Goal: Task Accomplishment & Management: Manage account settings

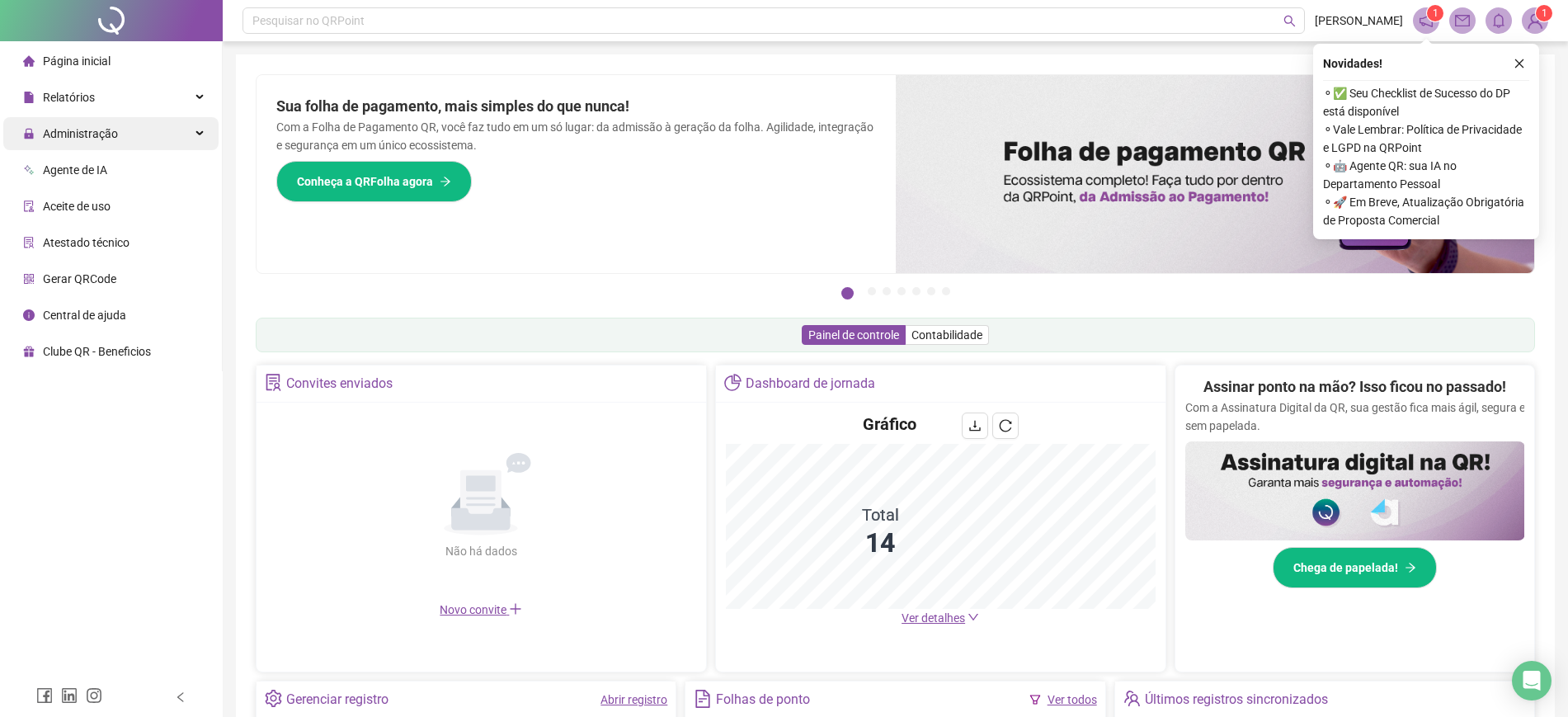
click at [199, 135] on div "Administração" at bounding box center [111, 133] width 215 height 33
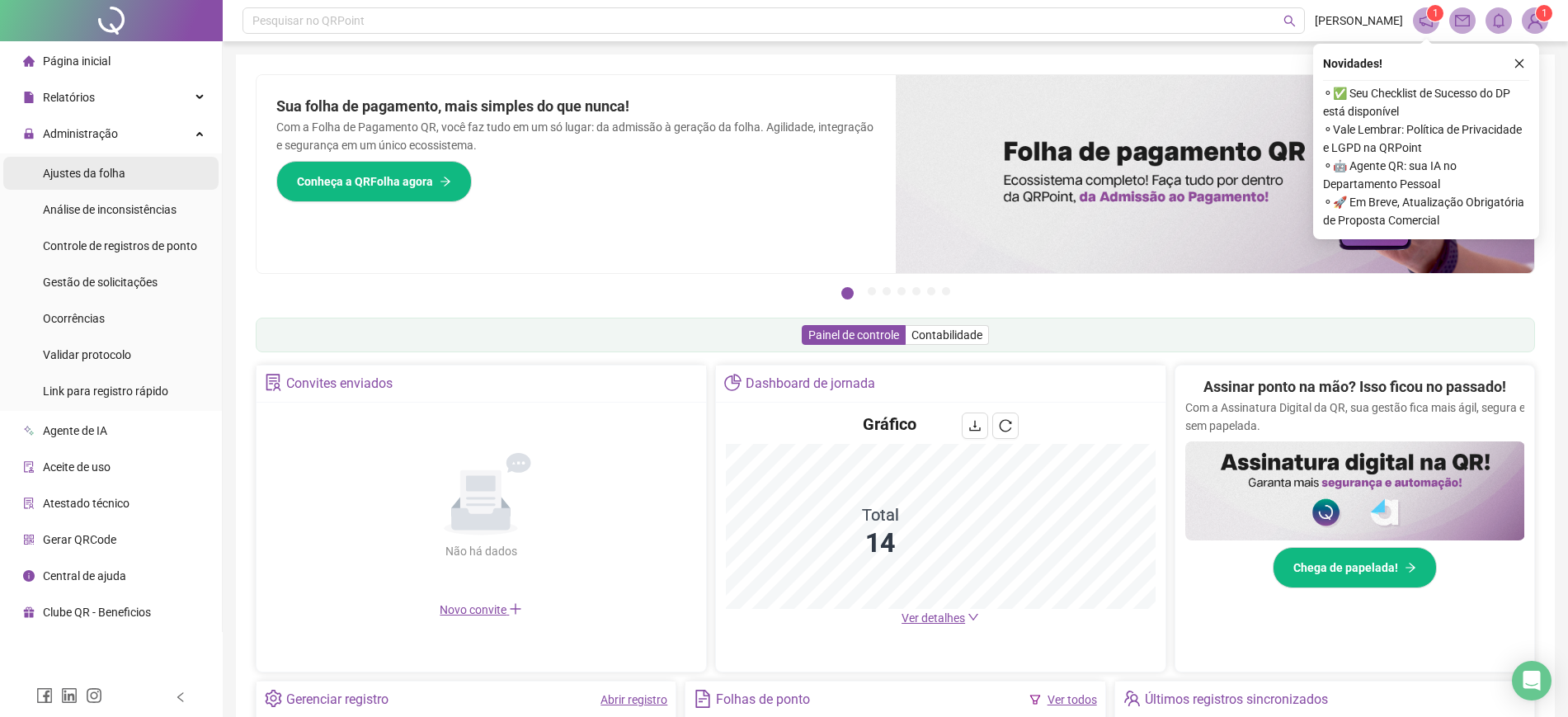
click at [79, 167] on span "Ajustes da folha" at bounding box center [84, 172] width 83 height 13
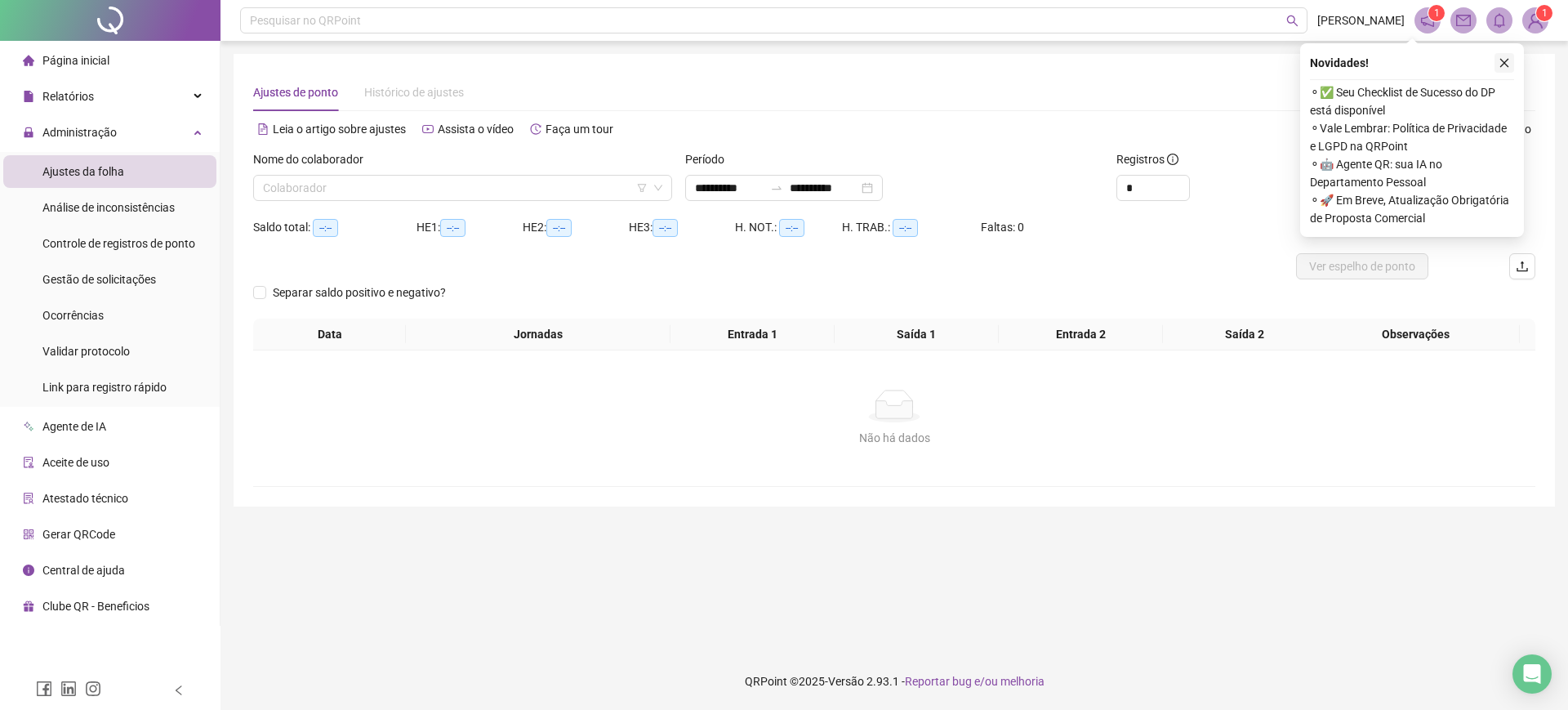
click at [1503, 67] on icon "close" at bounding box center [1504, 63] width 12 height 12
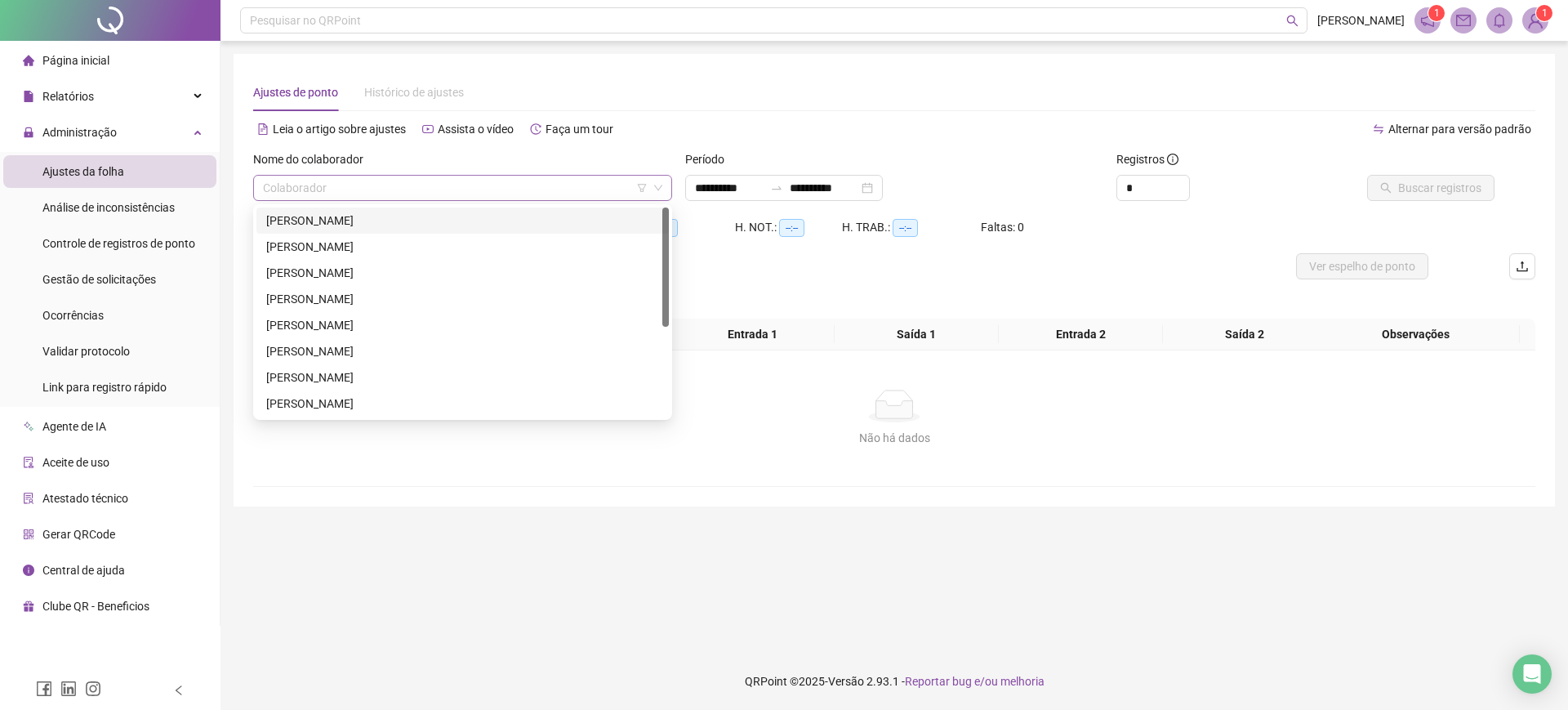
click at [654, 197] on span at bounding box center [463, 187] width 399 height 25
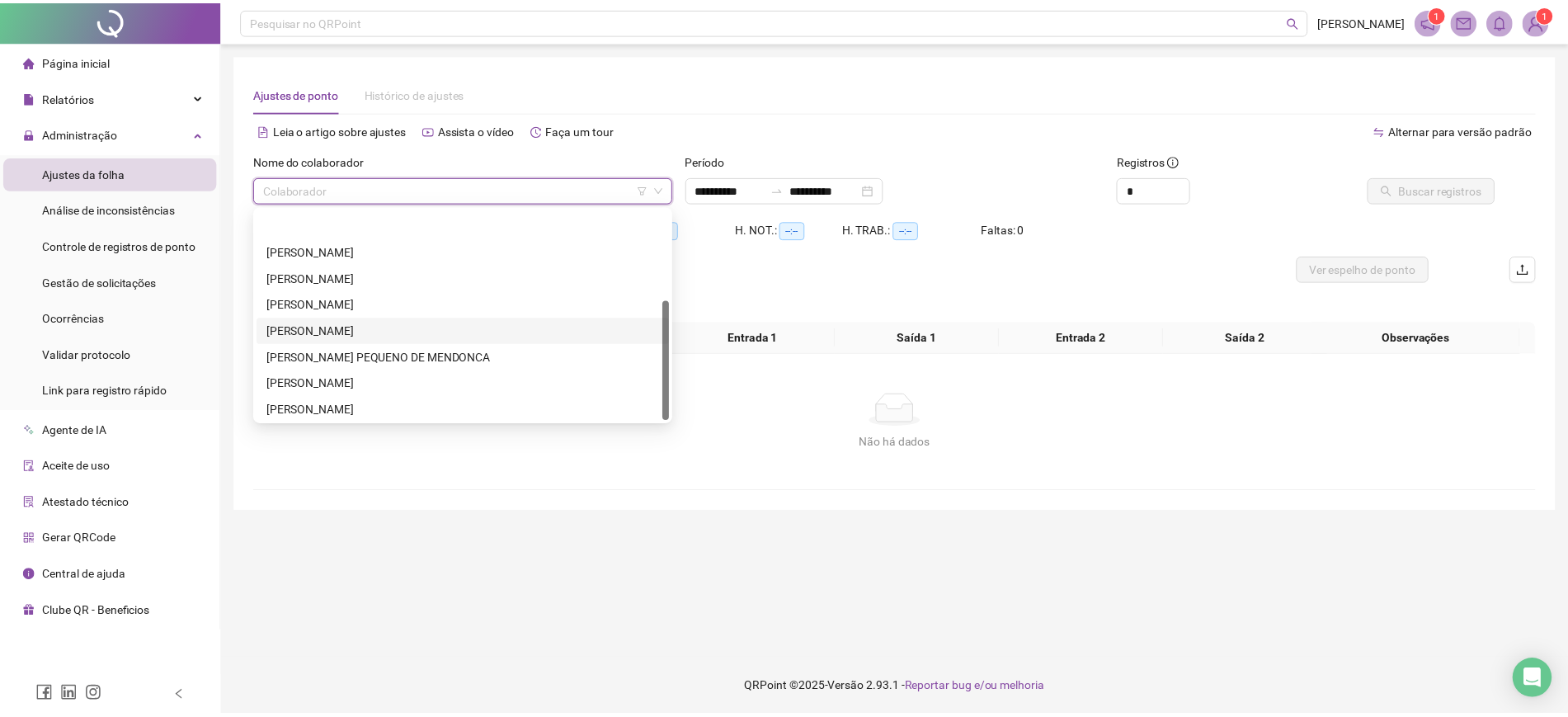
scroll to position [158, 0]
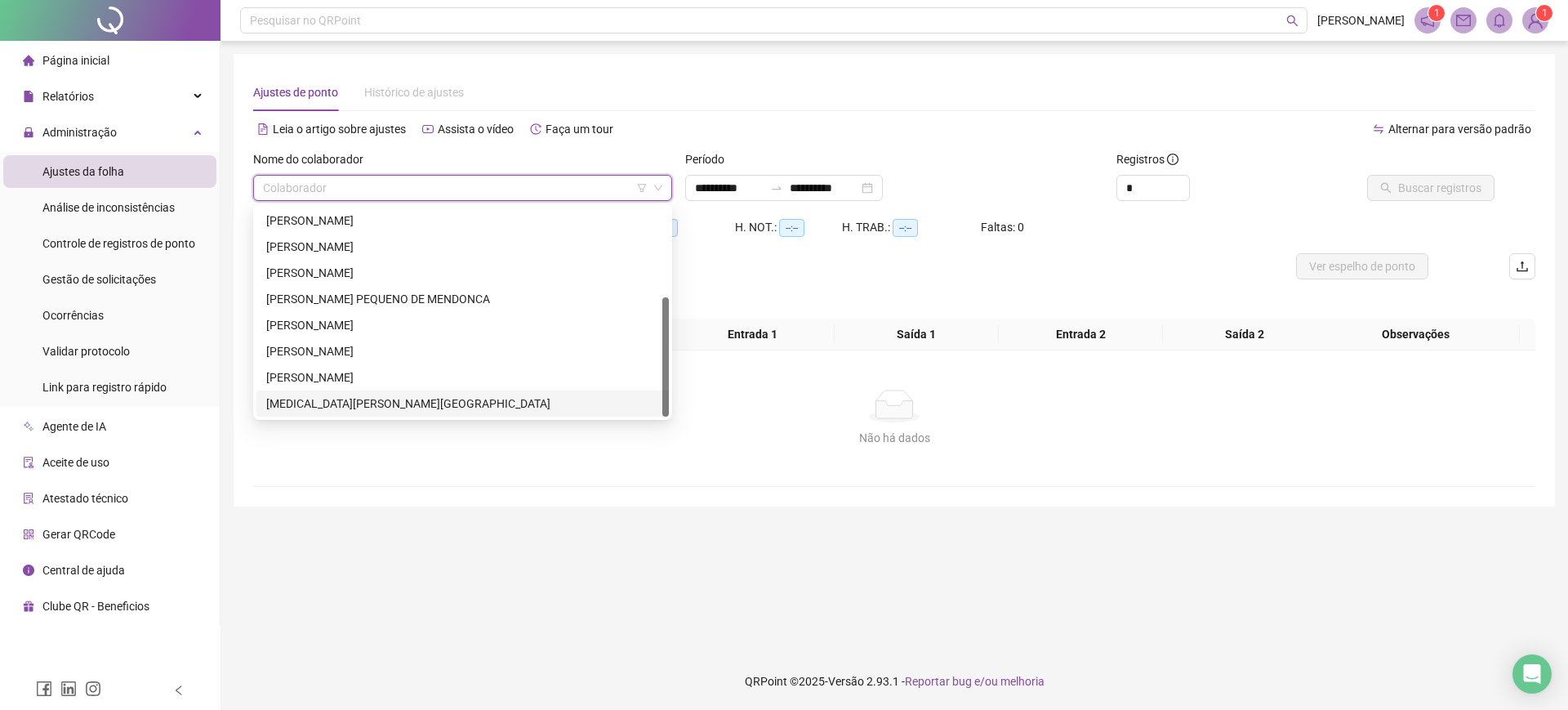
click at [330, 403] on div "[MEDICAL_DATA][PERSON_NAME][GEOGRAPHIC_DATA]" at bounding box center [463, 403] width 392 height 18
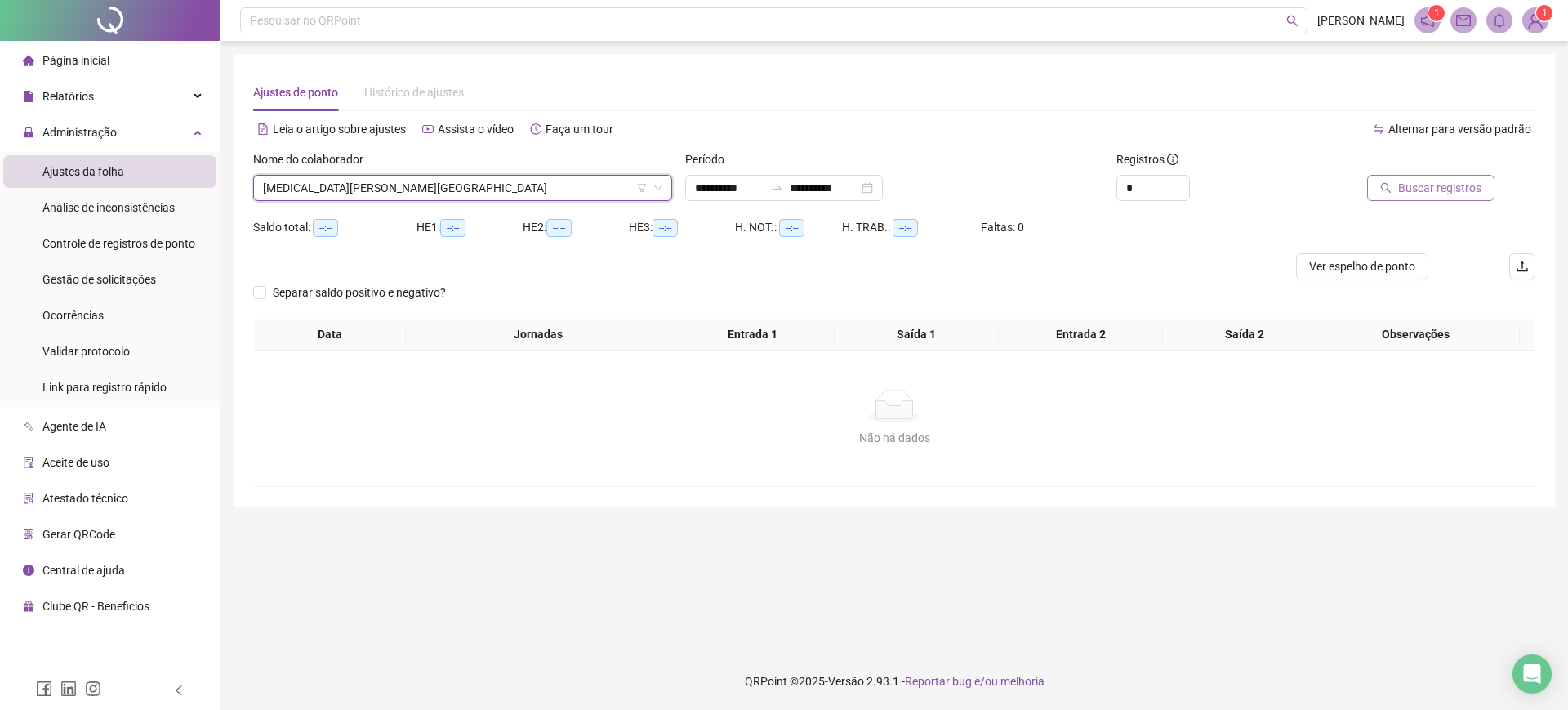
click at [1417, 186] on span "Buscar registros" at bounding box center [1440, 187] width 83 height 18
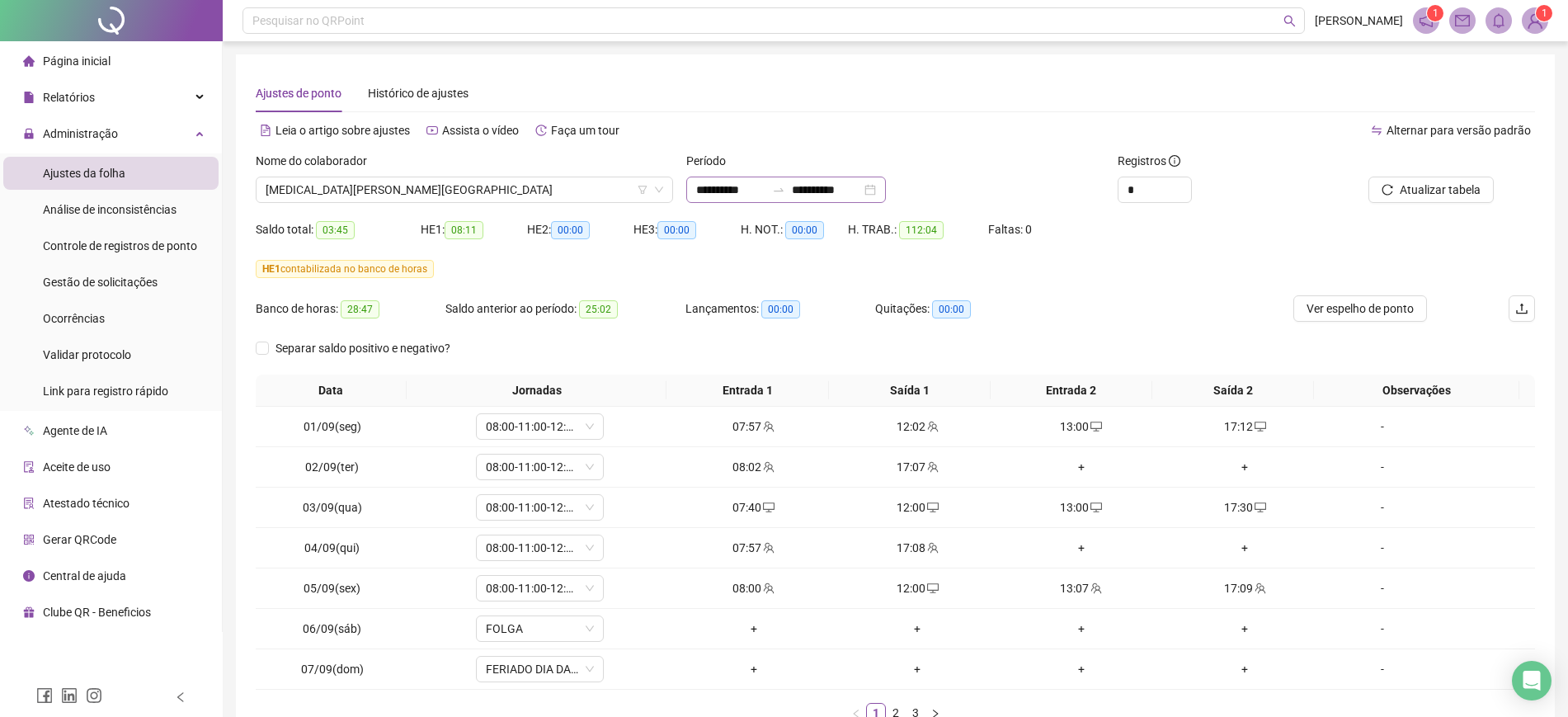
click at [785, 184] on icon "swap-right" at bounding box center [778, 189] width 13 height 13
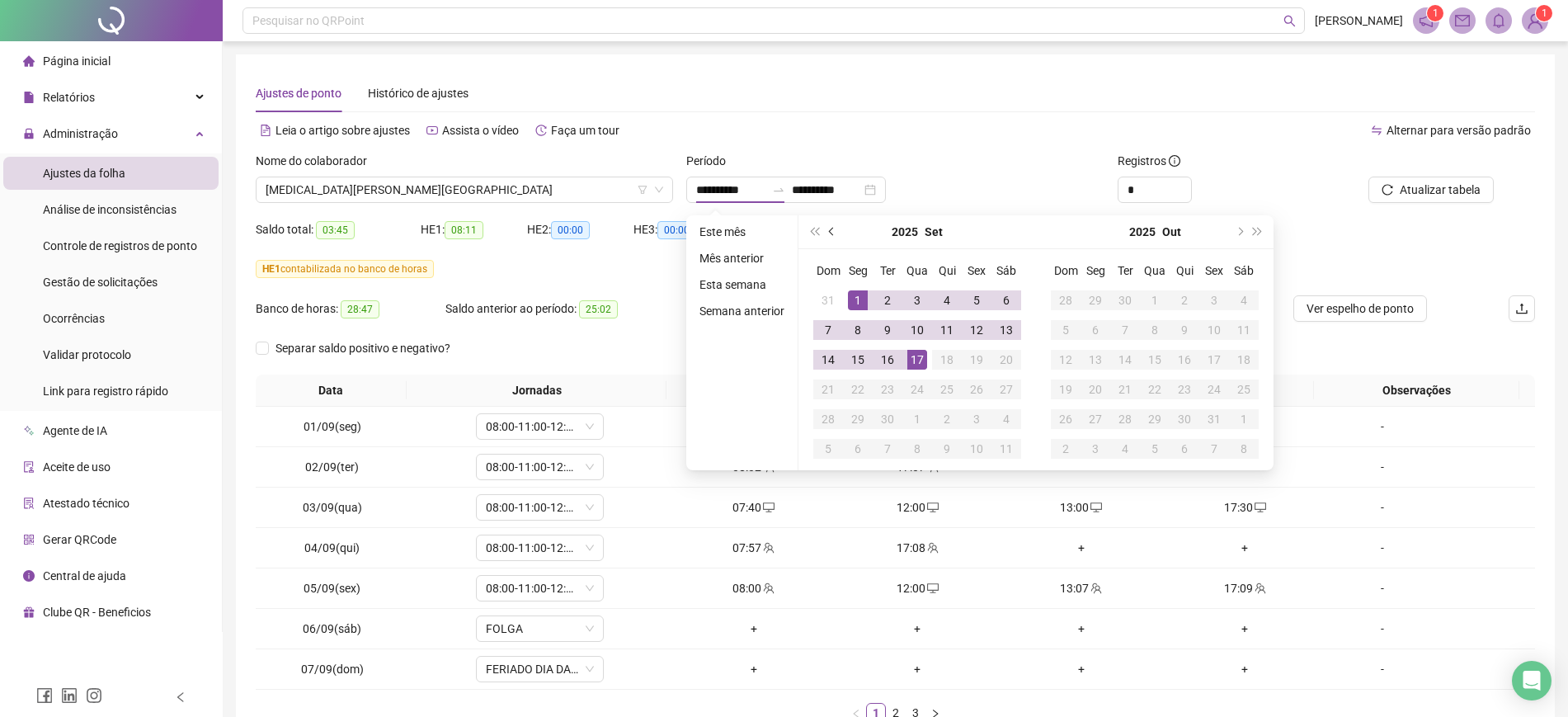
click at [823, 240] on button "prev-year" at bounding box center [832, 231] width 18 height 33
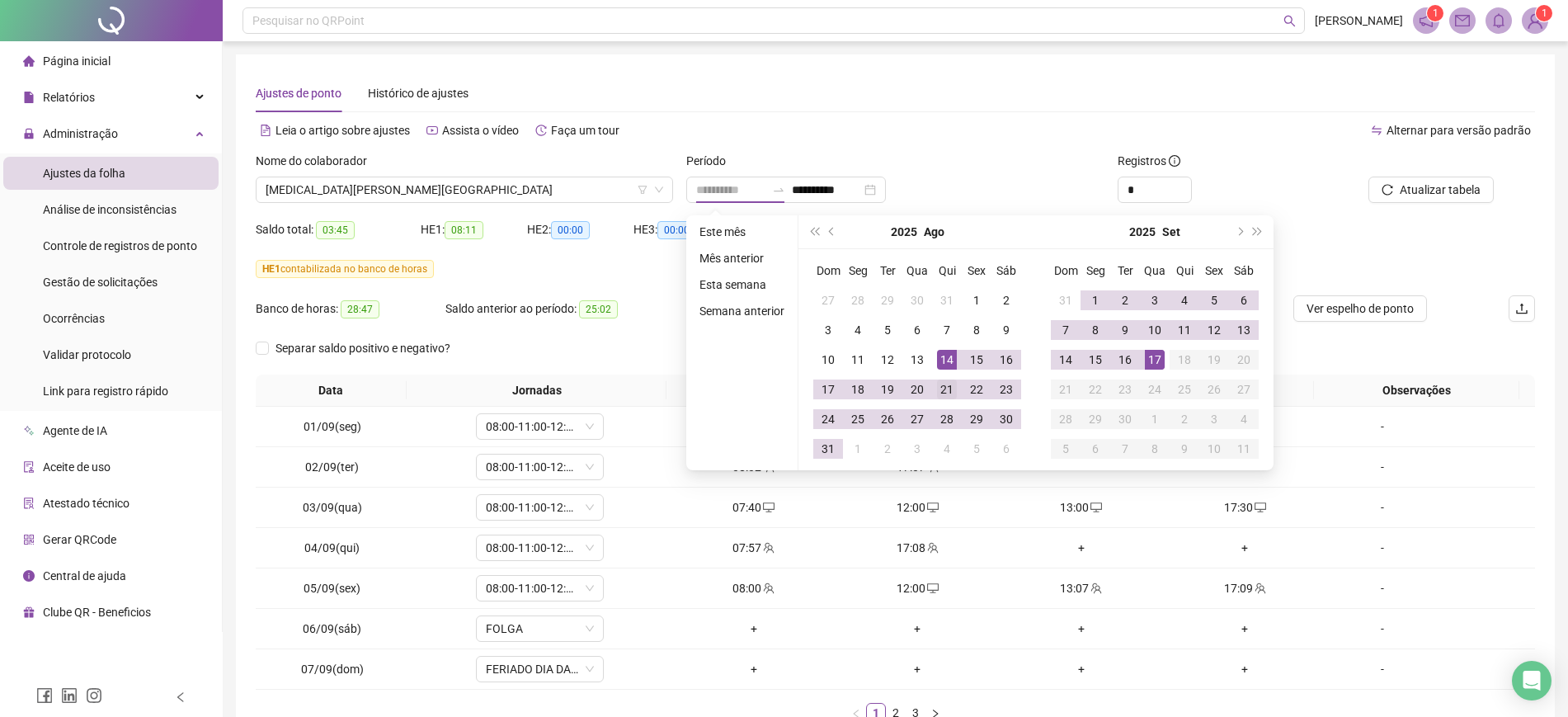
type input "**********"
click at [950, 380] on div "21" at bounding box center [947, 389] width 20 height 20
type input "**********"
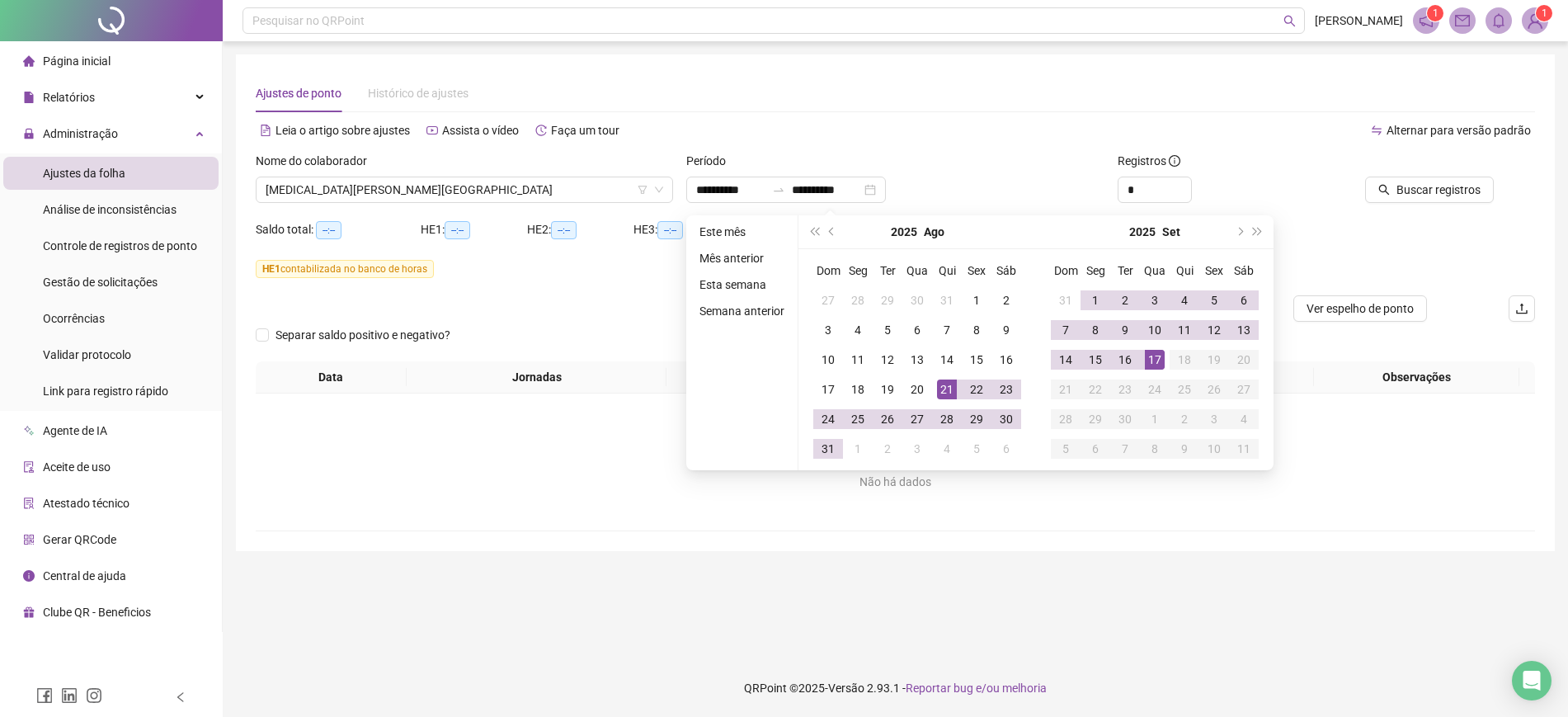
click at [1003, 159] on div "Período" at bounding box center [895, 163] width 417 height 25
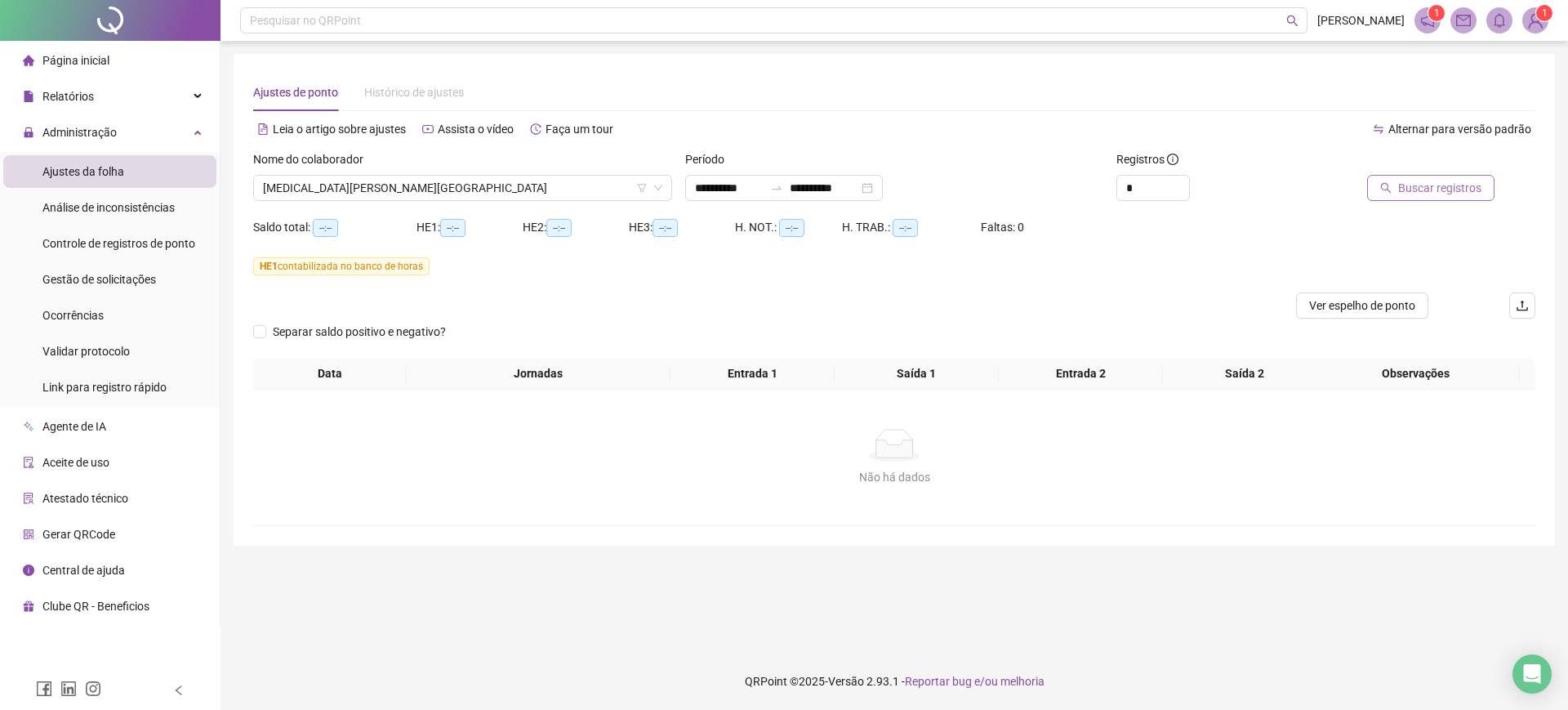
click at [1410, 187] on span "Buscar registros" at bounding box center [1440, 187] width 83 height 18
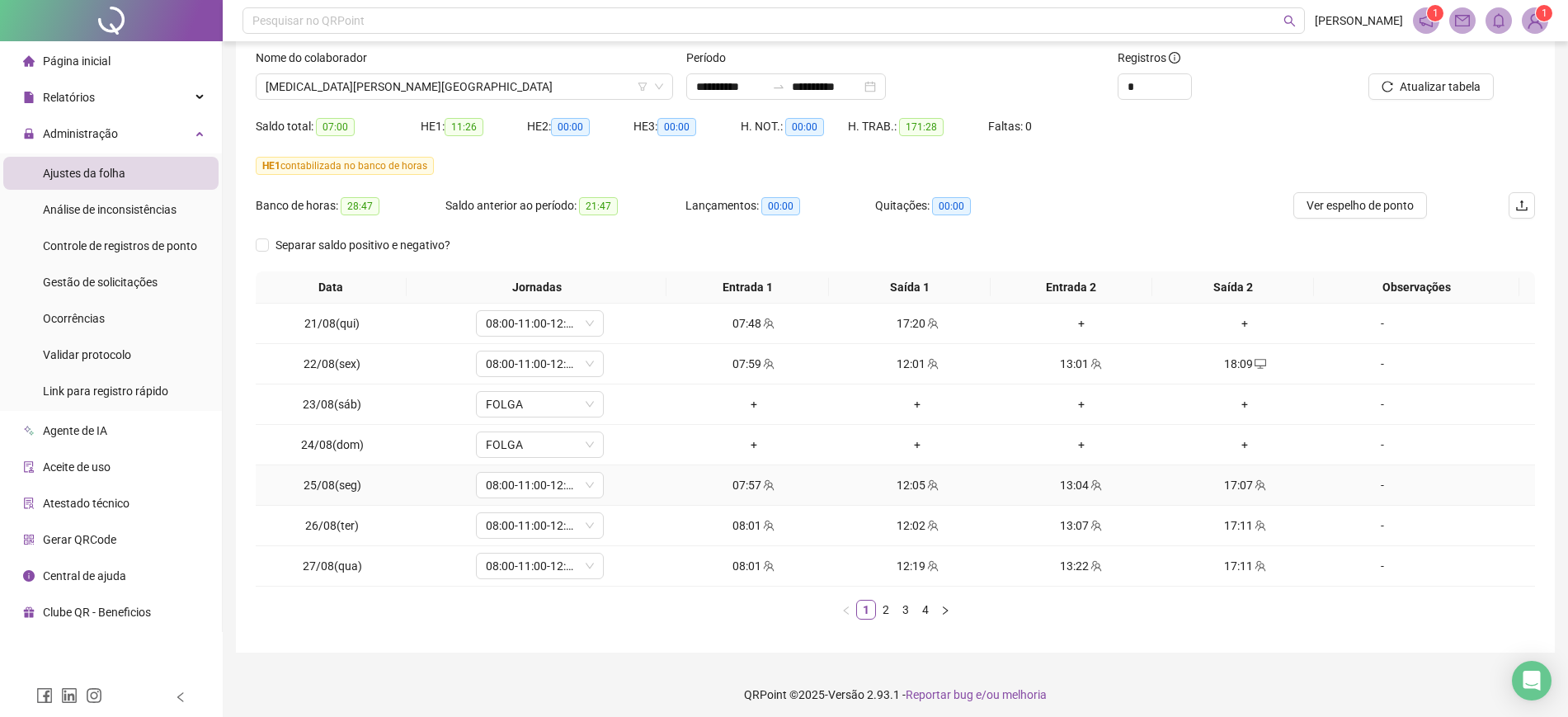
scroll to position [110, 0]
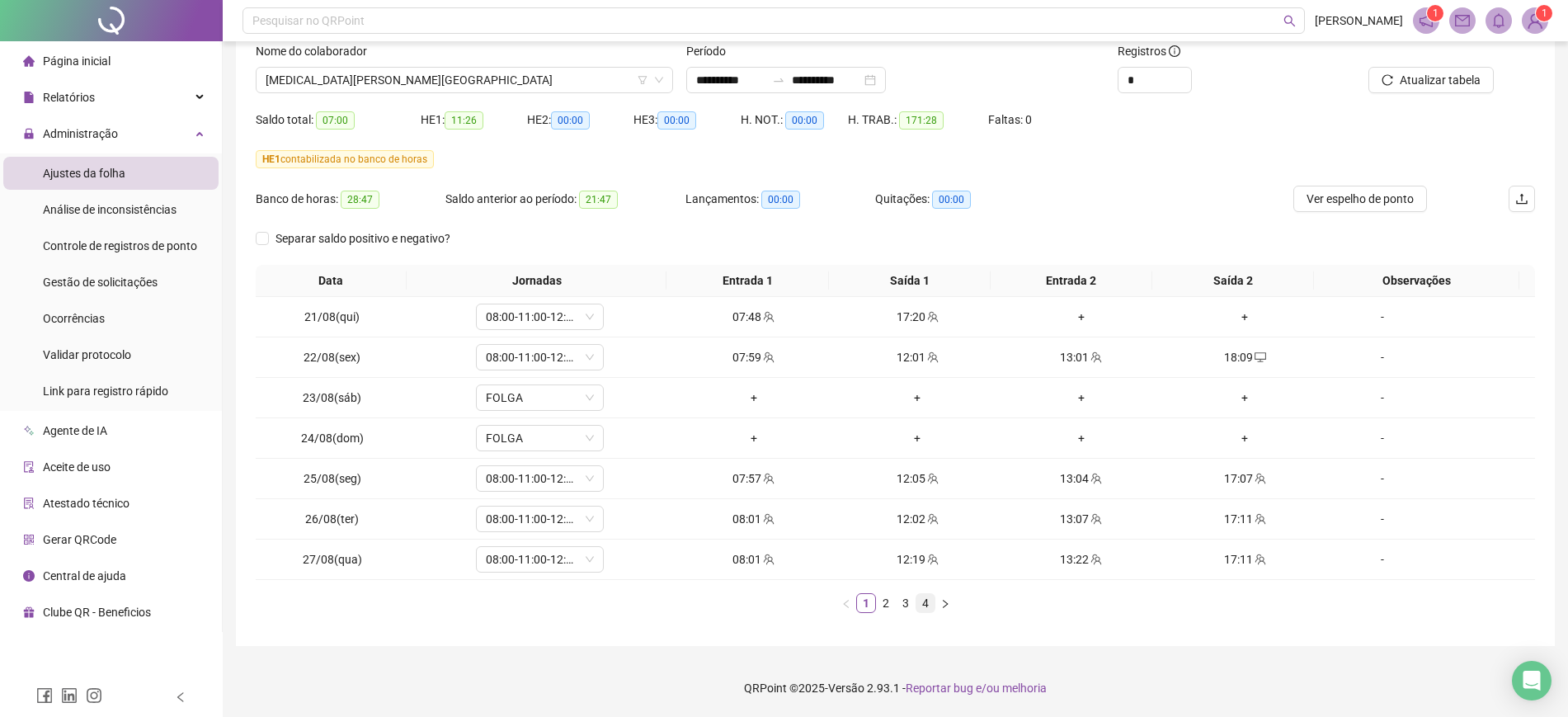
click at [924, 602] on link "4" at bounding box center [925, 602] width 18 height 18
click at [106, 289] on span "Gestão de solicitações" at bounding box center [100, 282] width 115 height 13
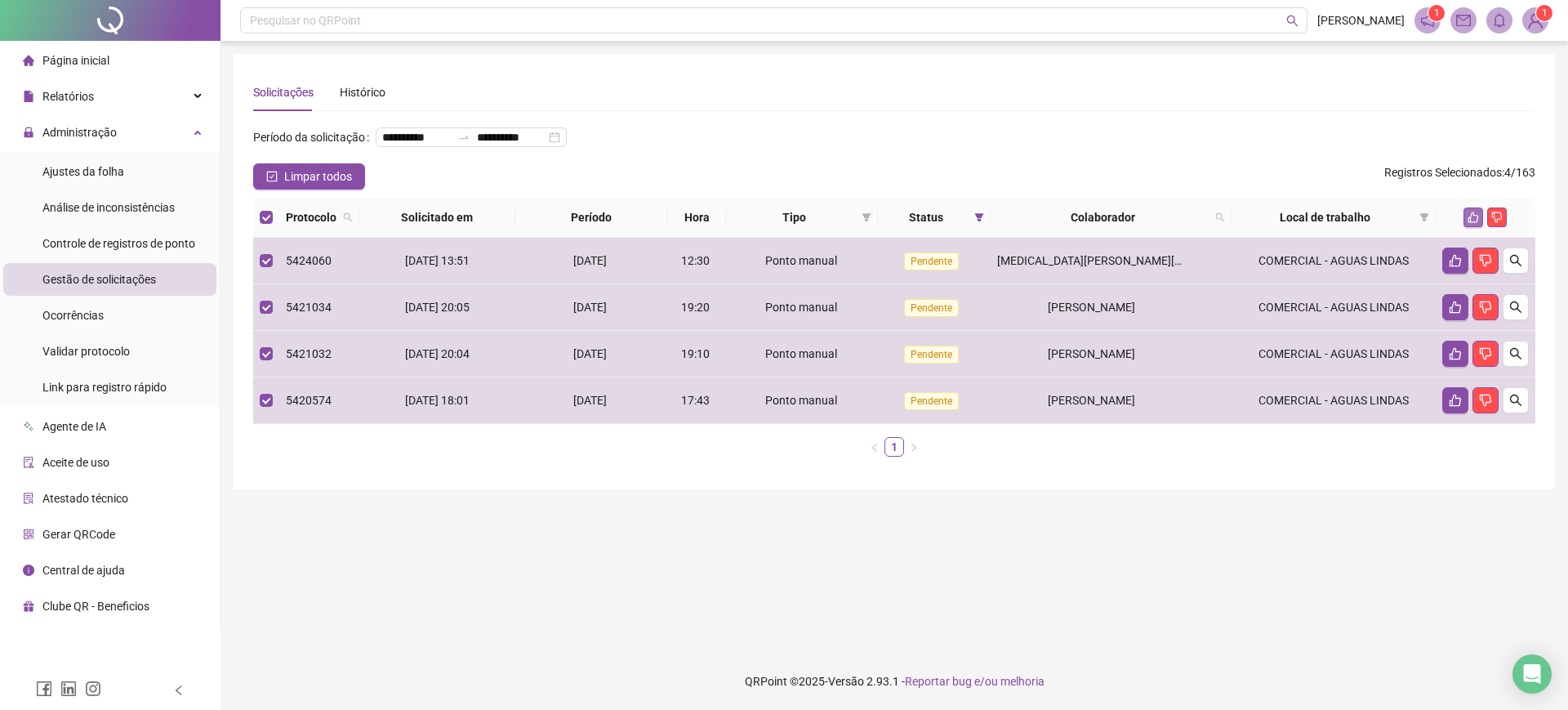
click at [1472, 223] on icon "like" at bounding box center [1473, 217] width 12 height 12
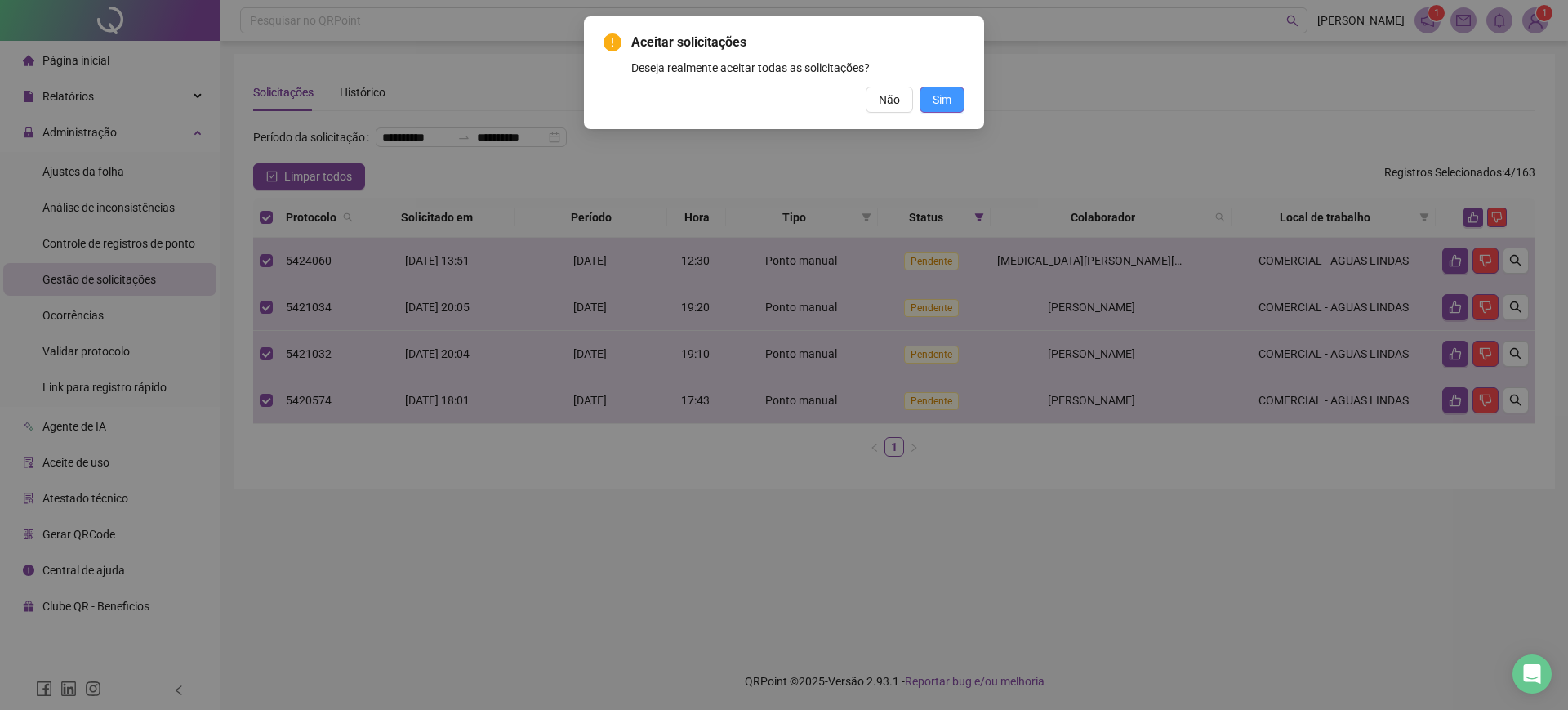
click at [946, 97] on span "Sim" at bounding box center [942, 100] width 19 height 18
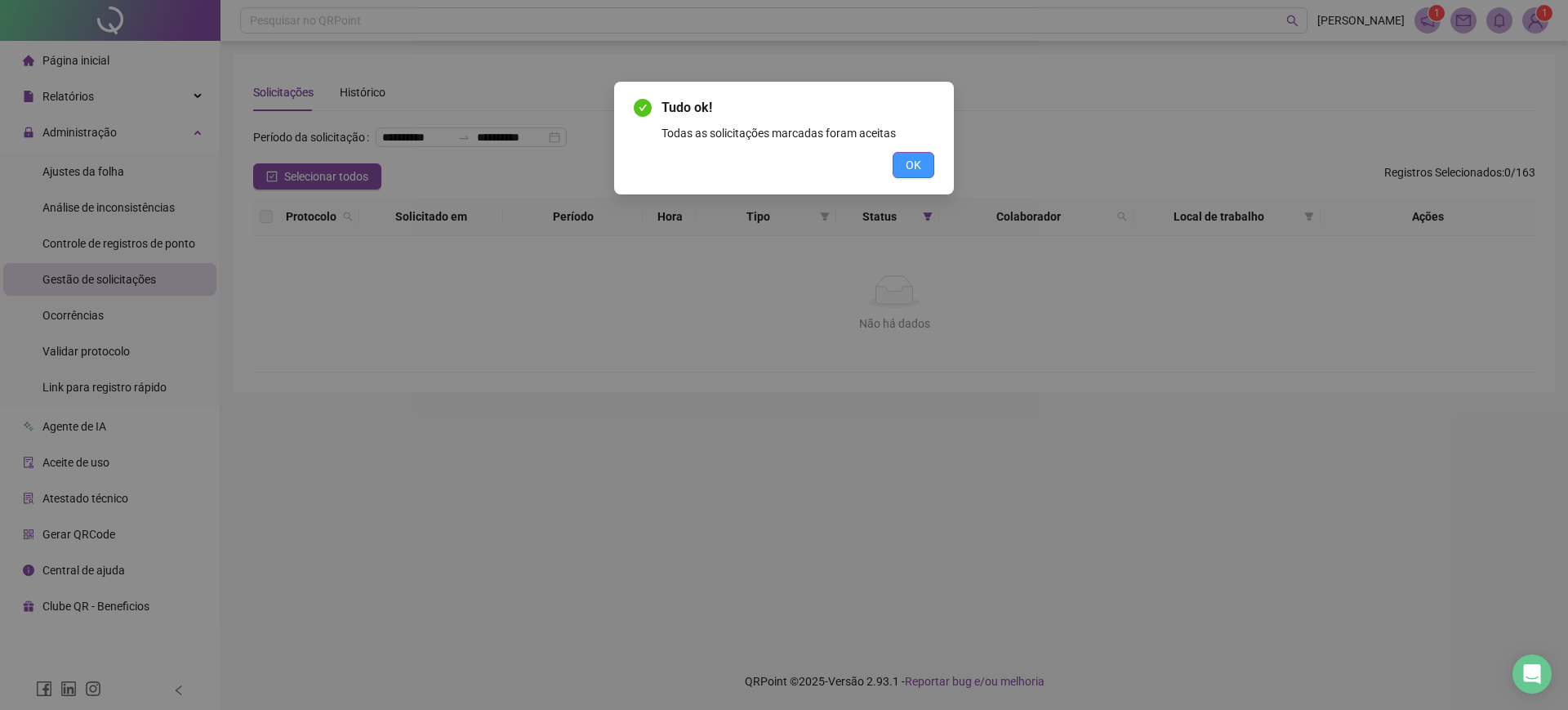
click at [914, 174] on span "OK" at bounding box center [913, 165] width 16 height 18
